Goal: Information Seeking & Learning: Find specific fact

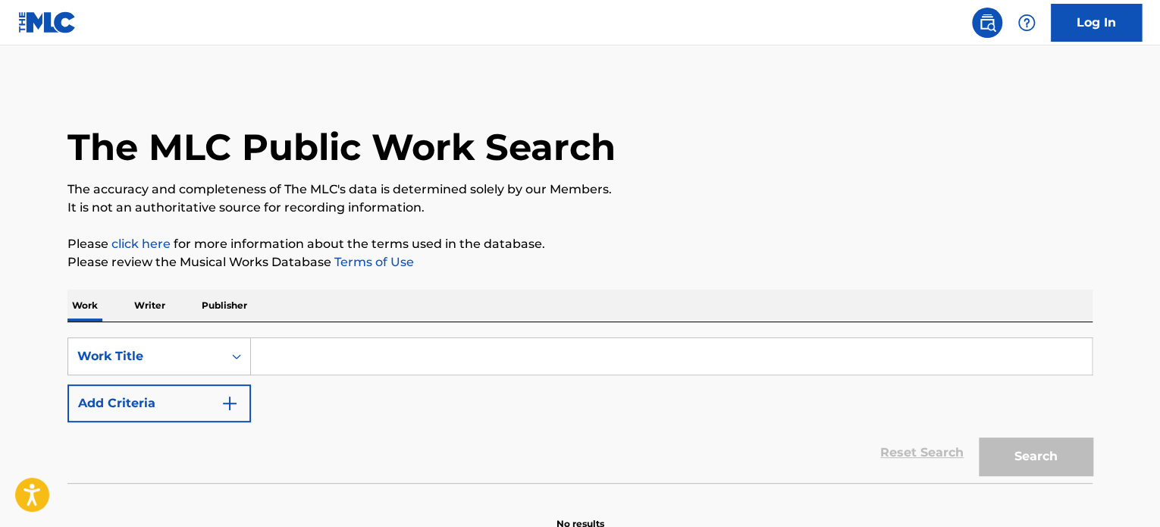
click at [504, 347] on input "Search Form" at bounding box center [671, 356] width 841 height 36
paste input "aaa meeting"
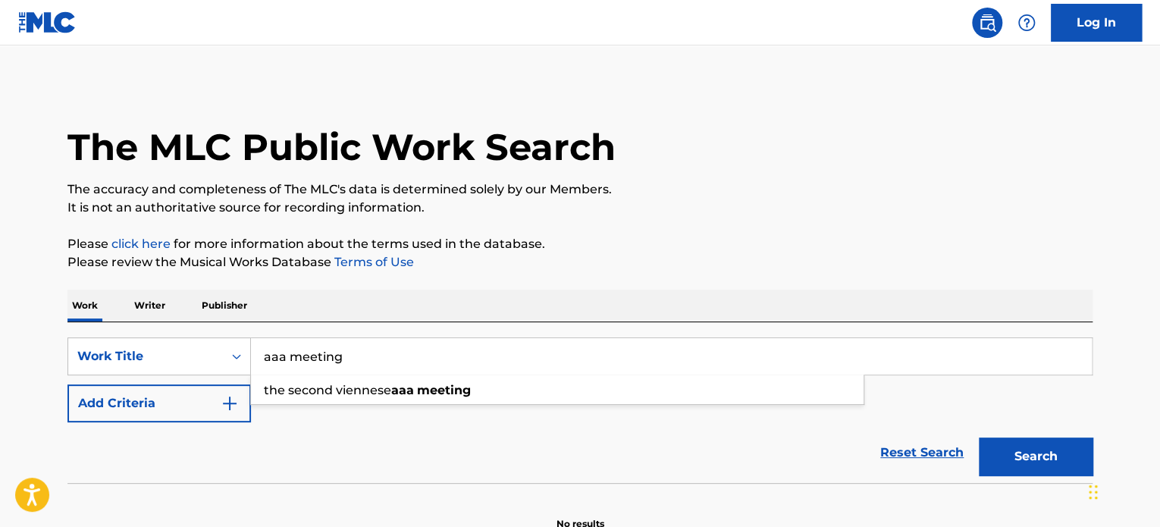
type input "aaa meeting"
click at [1036, 454] on button "Search" at bounding box center [1036, 457] width 114 height 38
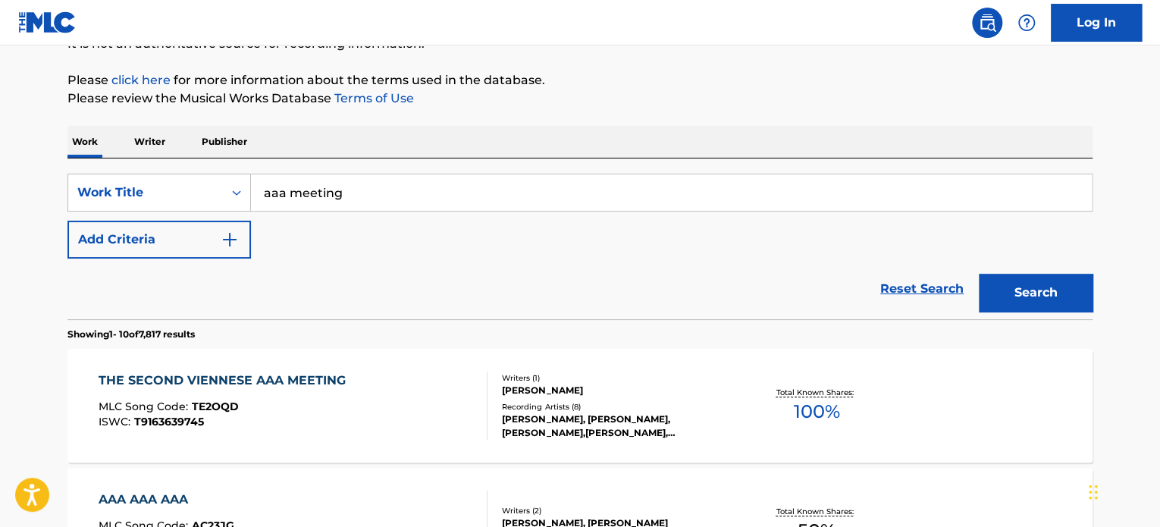
scroll to position [228, 0]
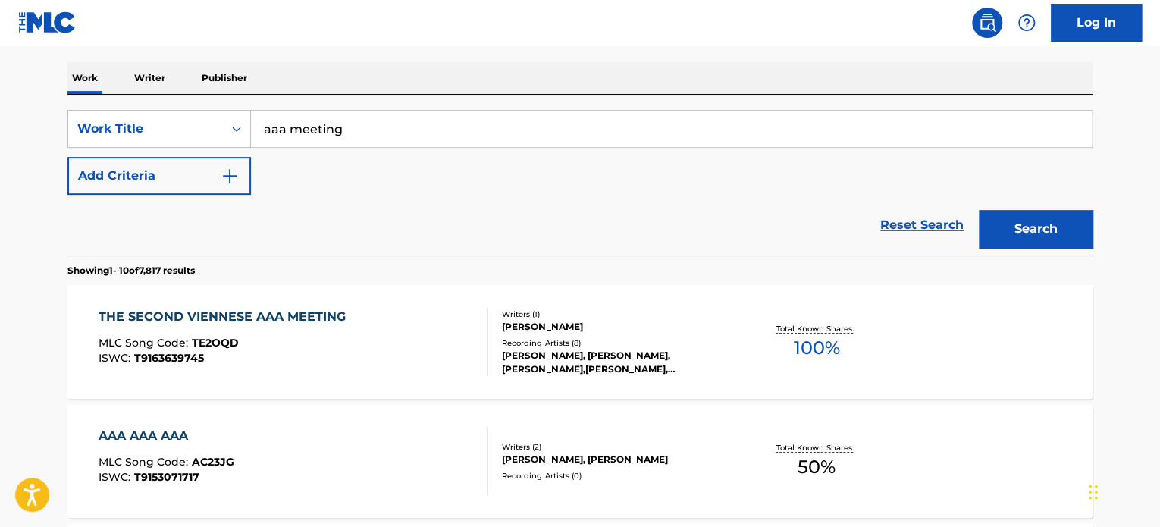
click at [250, 165] on button "Add Criteria" at bounding box center [159, 176] width 184 height 38
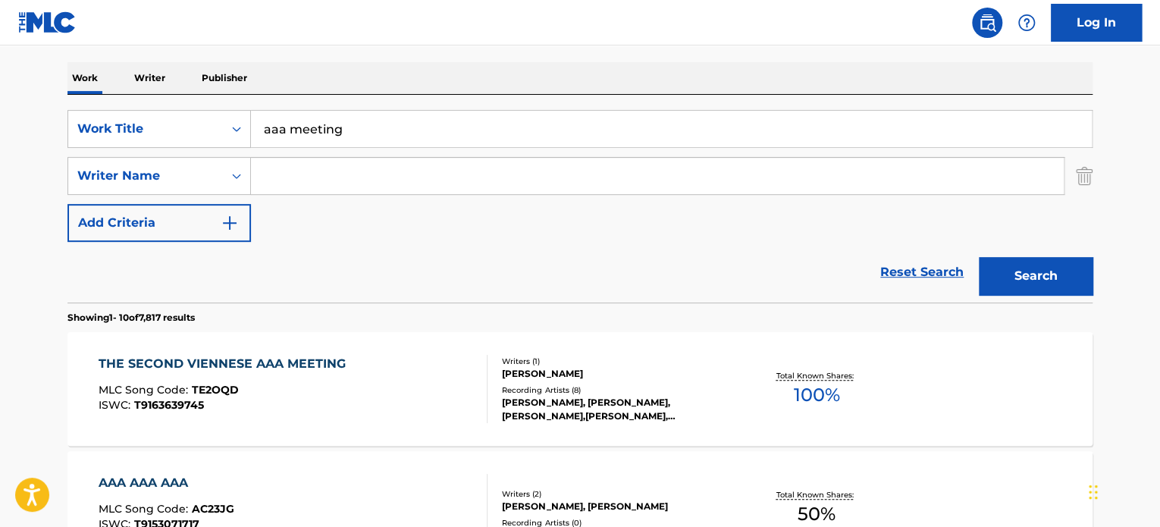
click at [352, 169] on input "Search Form" at bounding box center [657, 176] width 813 height 36
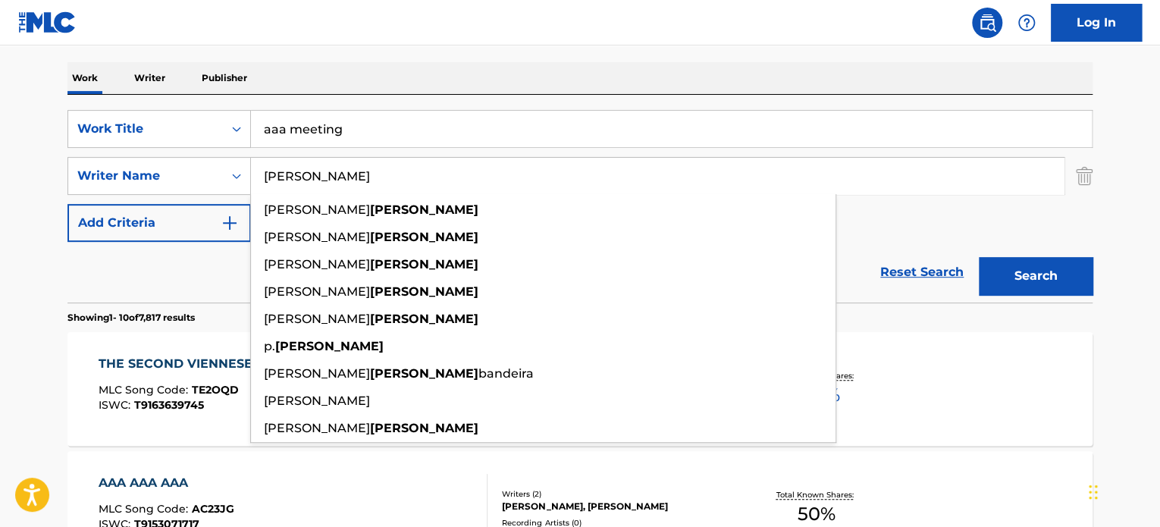
click at [979, 257] on button "Search" at bounding box center [1036, 276] width 114 height 38
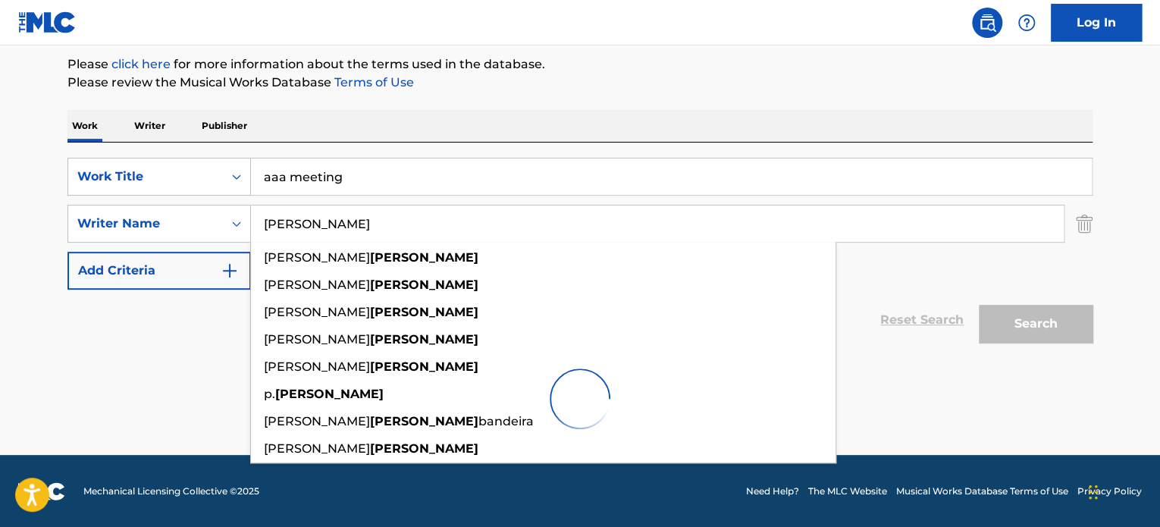
scroll to position [130, 0]
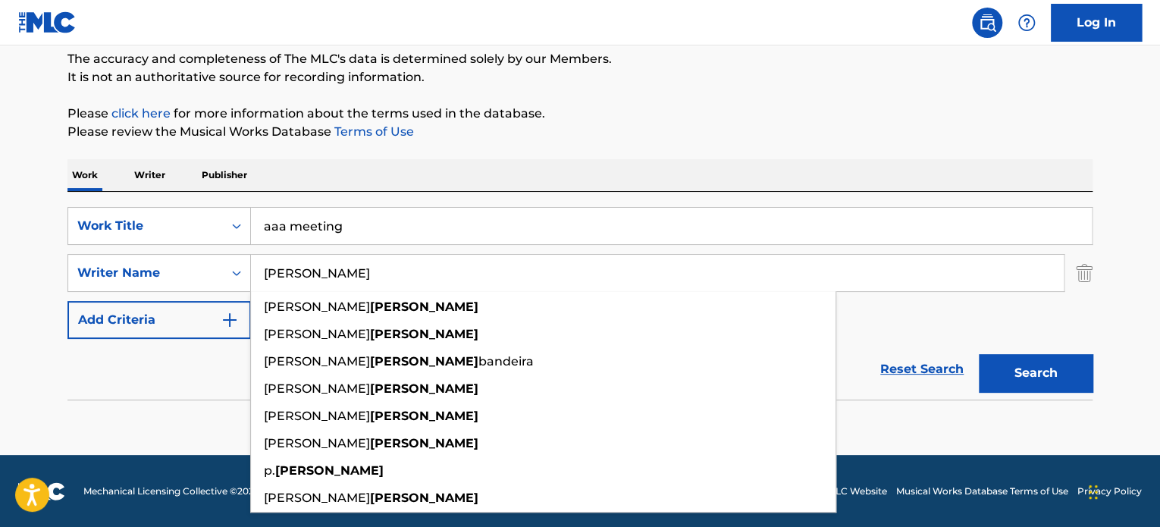
type input "[PERSON_NAME]"
click at [979, 354] on button "Search" at bounding box center [1036, 373] width 114 height 38
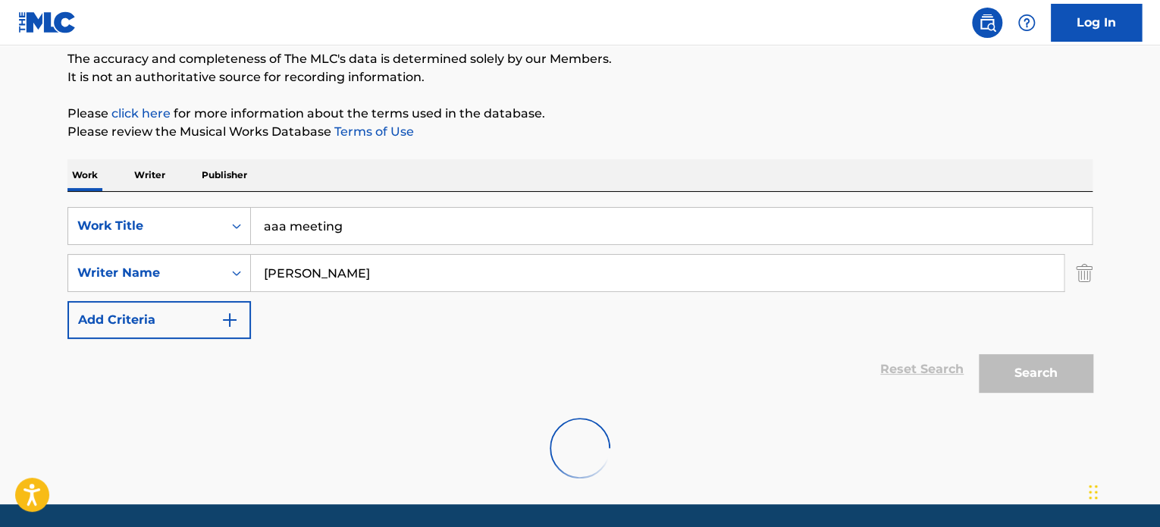
click at [979, 354] on button "Search" at bounding box center [1036, 373] width 114 height 38
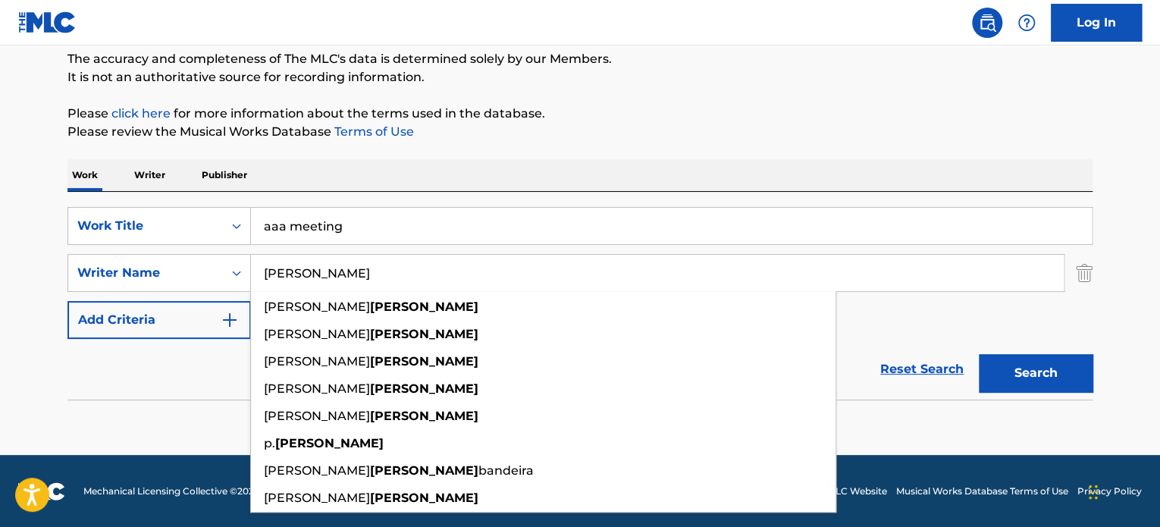
click at [309, 235] on input "aaa meeting" at bounding box center [671, 226] width 841 height 36
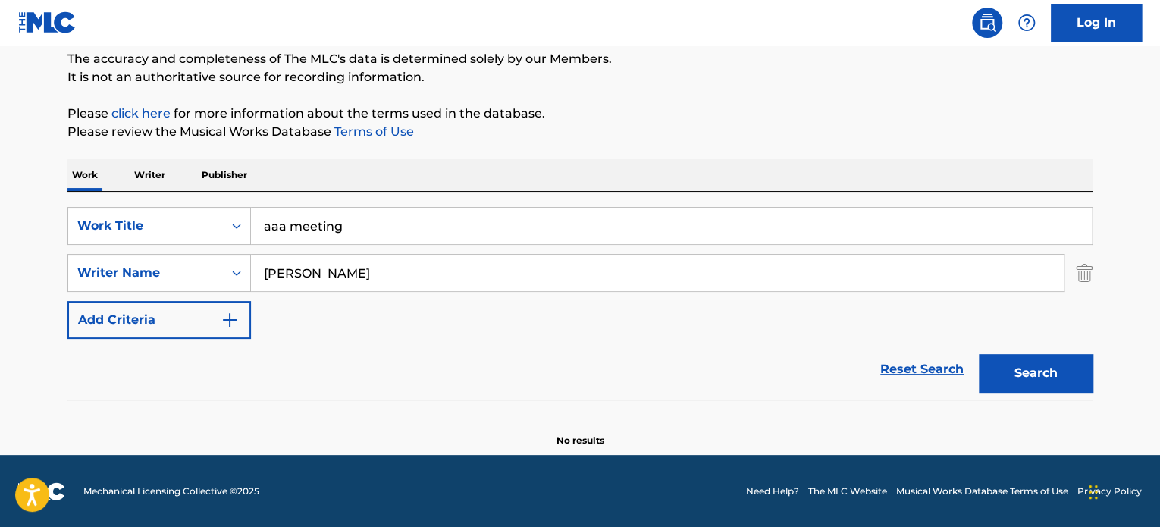
click at [309, 235] on input "aaa meeting" at bounding box center [671, 226] width 841 height 36
paste input "mother [PERSON_NAME]"
type input "mother [PERSON_NAME]"
click at [979, 354] on button "Search" at bounding box center [1036, 373] width 114 height 38
